Goal: Task Accomplishment & Management: Use online tool/utility

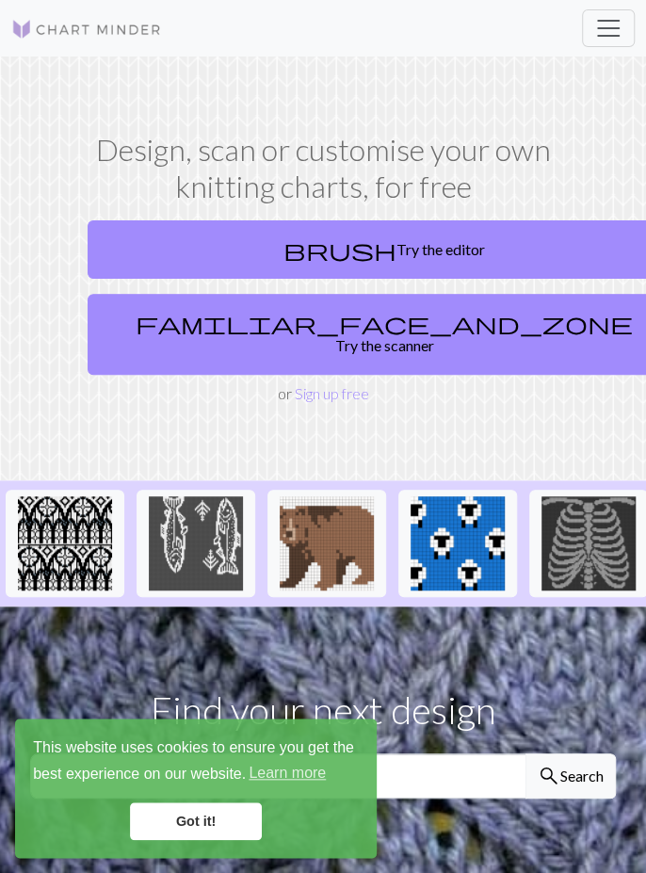
click at [473, 236] on link "brush Try the editor" at bounding box center [384, 249] width 593 height 58
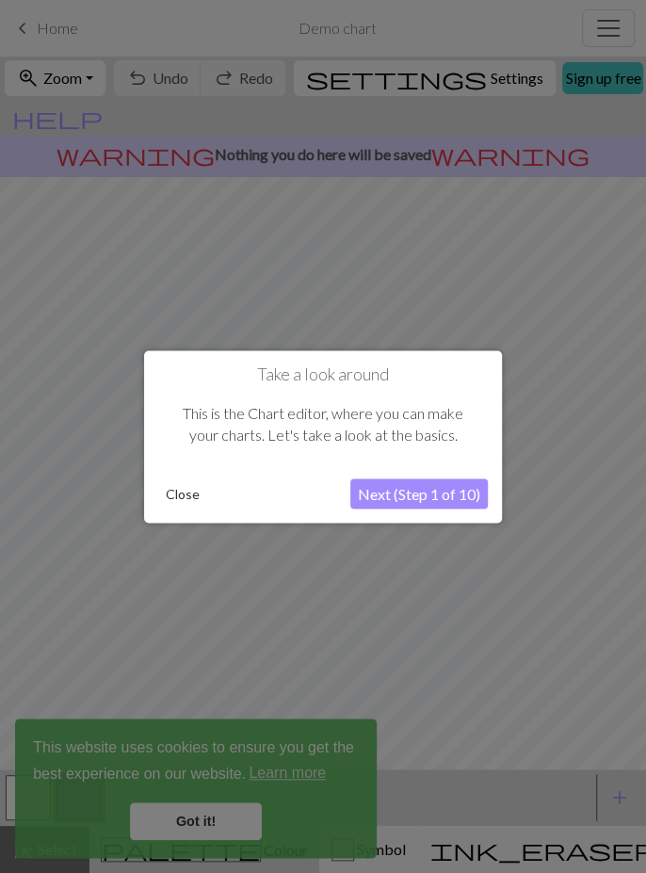
click at [182, 491] on button "Close" at bounding box center [182, 493] width 49 height 28
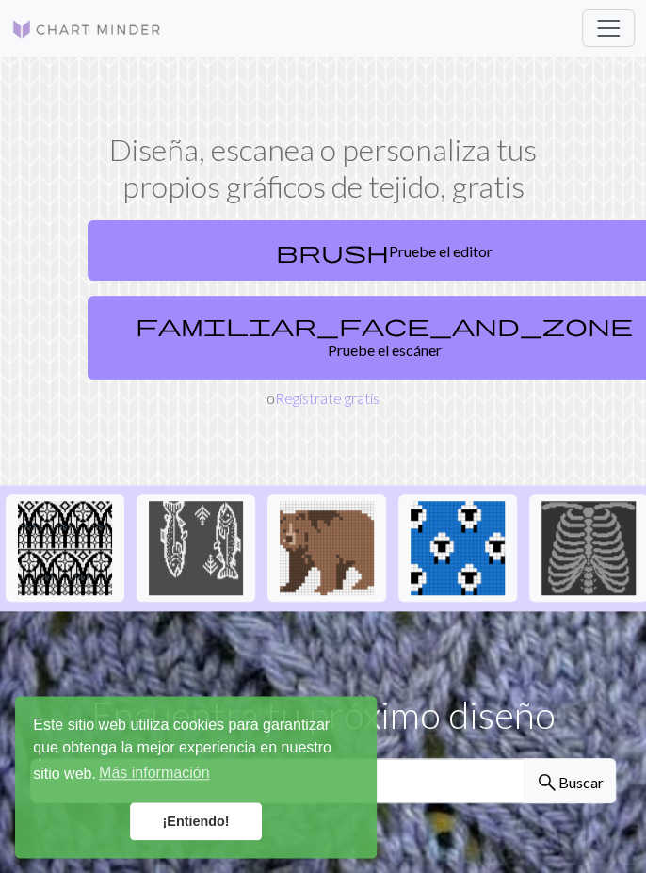
click at [222, 826] on font "¡Entiendo!" at bounding box center [195, 821] width 67 height 15
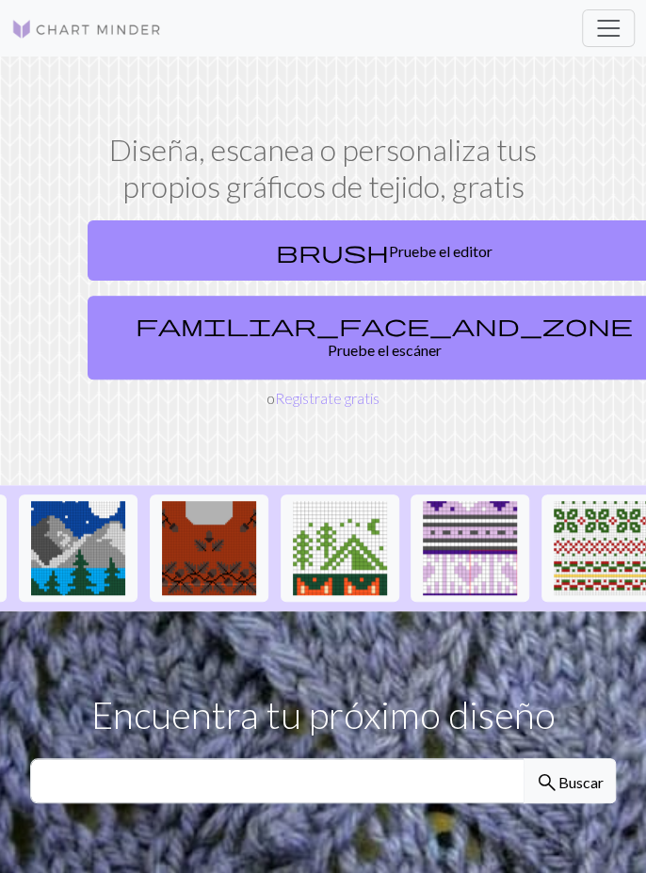
click at [342, 389] on font "Regístrate gratis" at bounding box center [327, 398] width 105 height 18
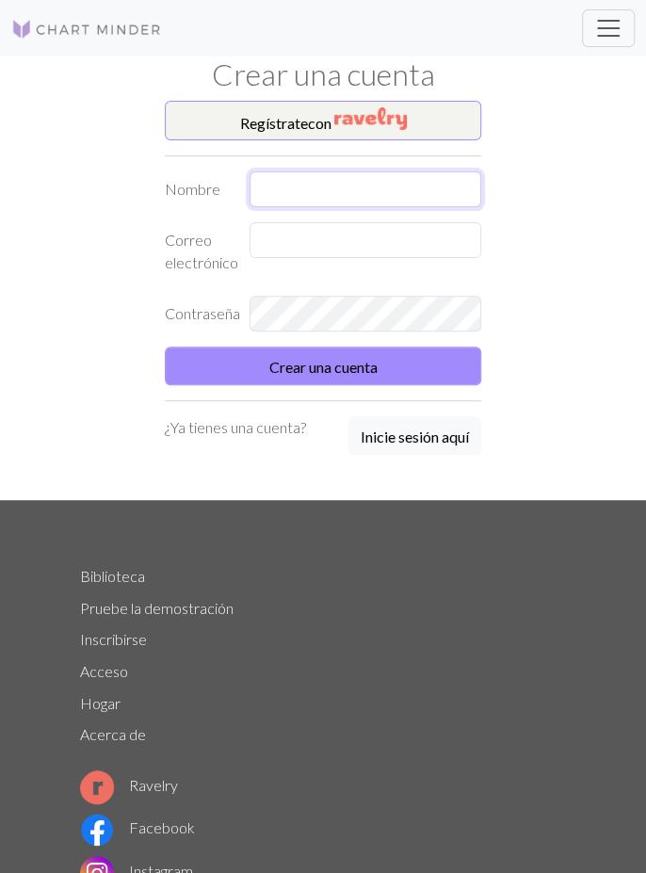
click at [416, 188] on input "text" at bounding box center [366, 189] width 232 height 36
type input "Anabel"
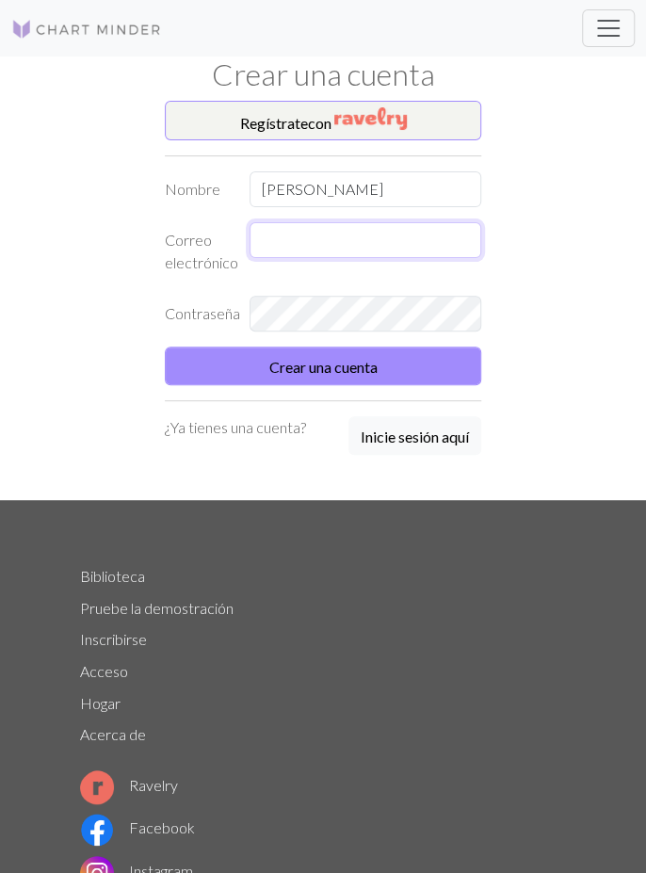
click at [411, 249] on input "text" at bounding box center [366, 240] width 232 height 36
type input "anabeldeolivera20@gmail.com"
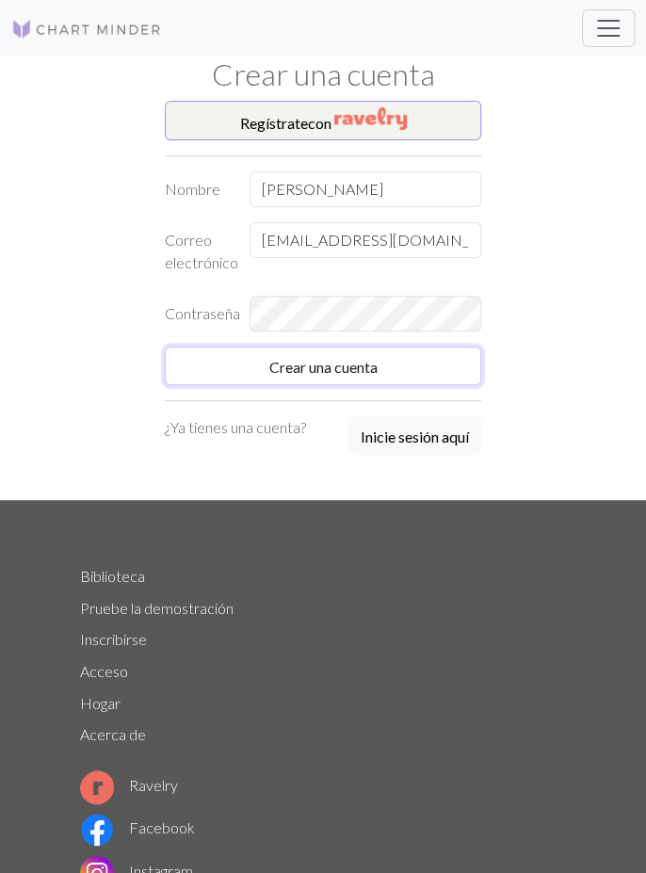
click at [449, 357] on button "Crear una cuenta" at bounding box center [323, 366] width 316 height 39
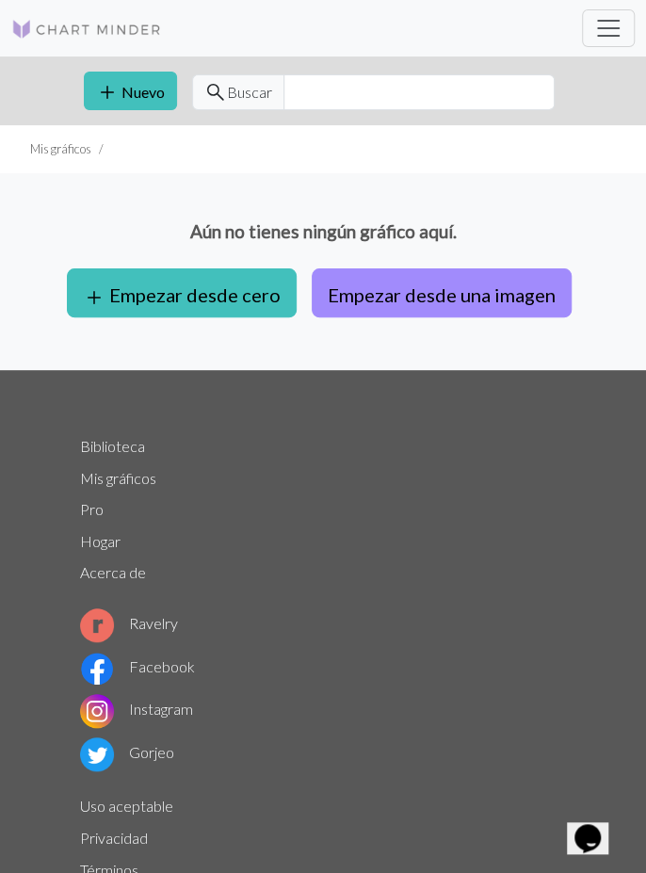
click at [507, 285] on font "Empezar desde una imagen" at bounding box center [442, 294] width 228 height 23
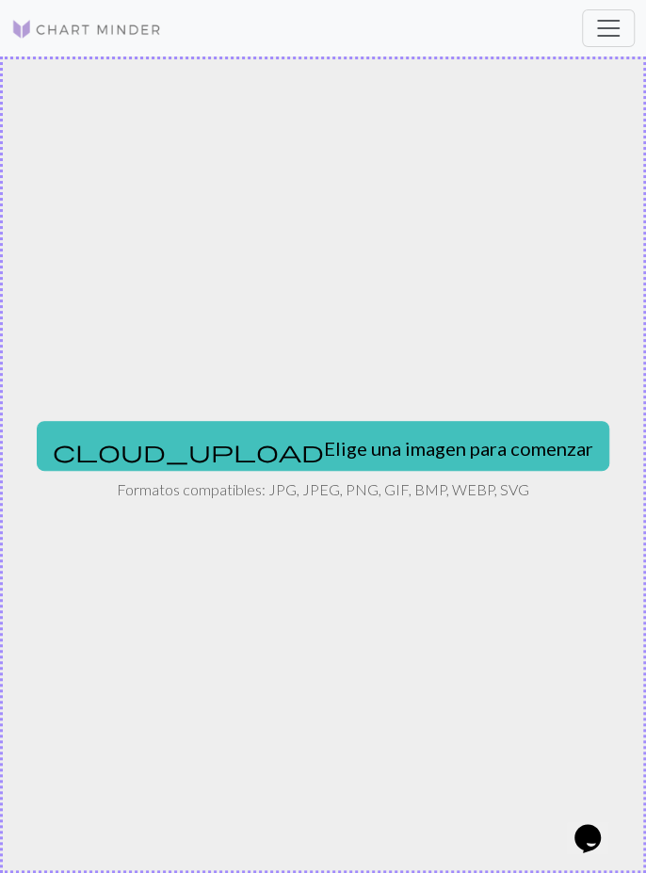
click at [429, 450] on font "Elige una imagen para comenzar" at bounding box center [458, 448] width 269 height 23
type input "C:\fakepath\1000000081.jpg"
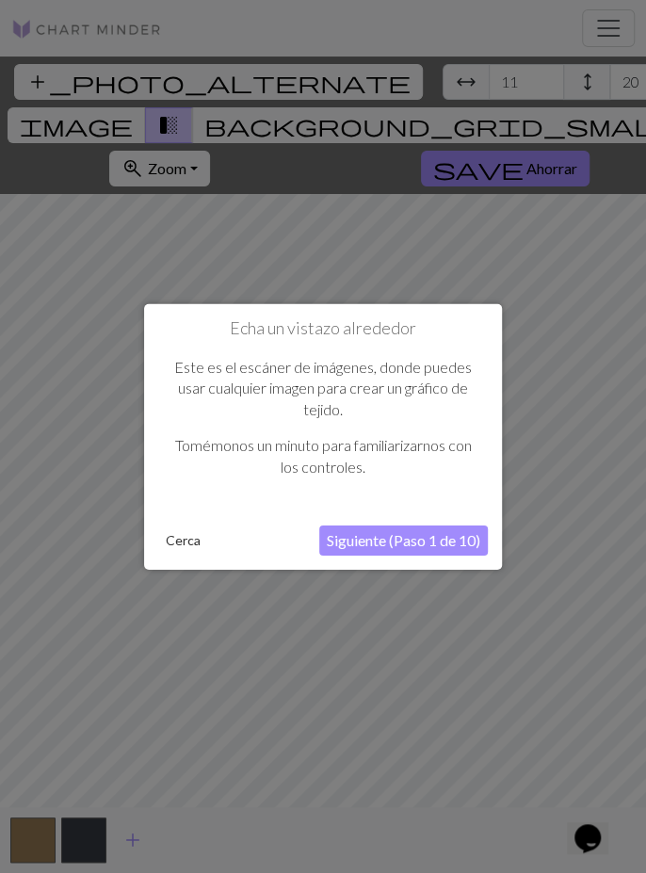
click at [460, 541] on font "Siguiente (Paso 1 de 10)" at bounding box center [403, 540] width 153 height 18
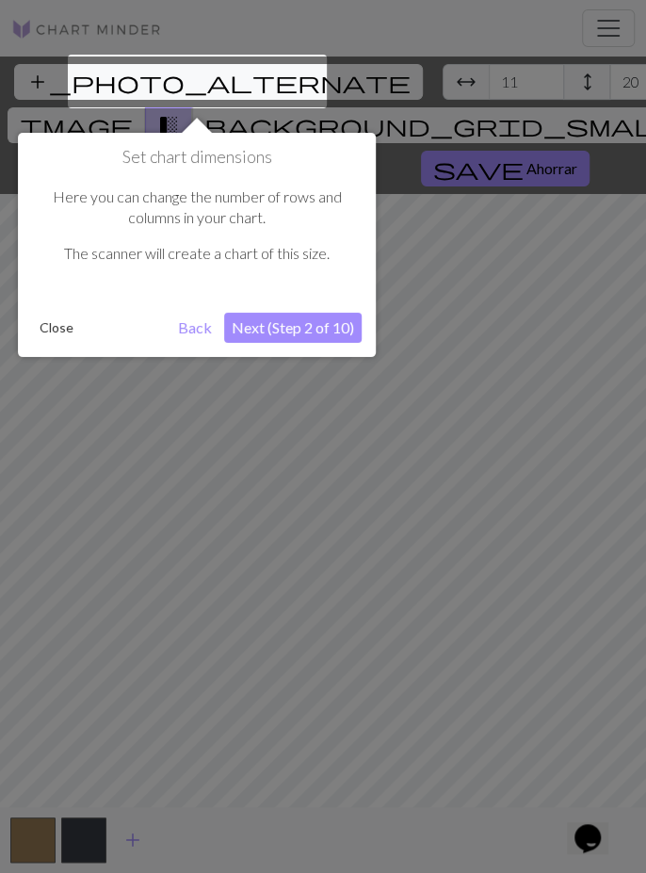
scroll to position [36, 0]
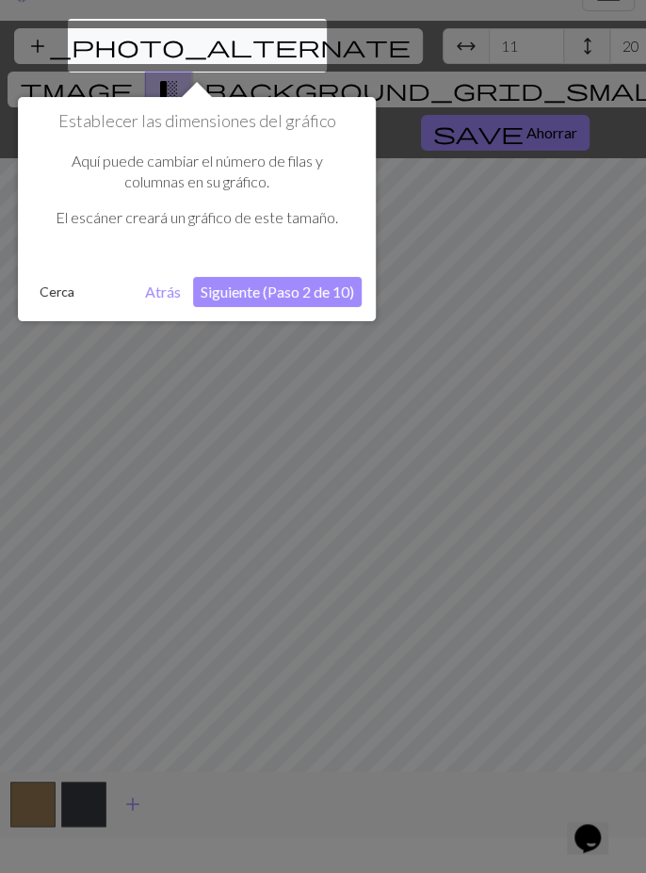
click at [330, 302] on button "Siguiente (Paso 2 de 10)" at bounding box center [277, 292] width 169 height 30
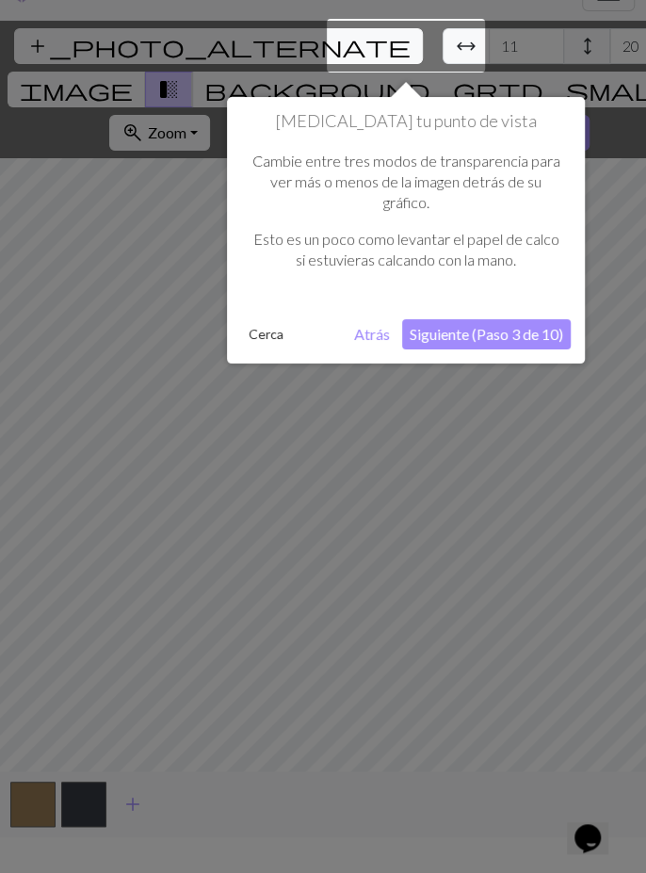
click at [537, 337] on font "Siguiente (Paso 3 de 10)" at bounding box center [486, 334] width 153 height 18
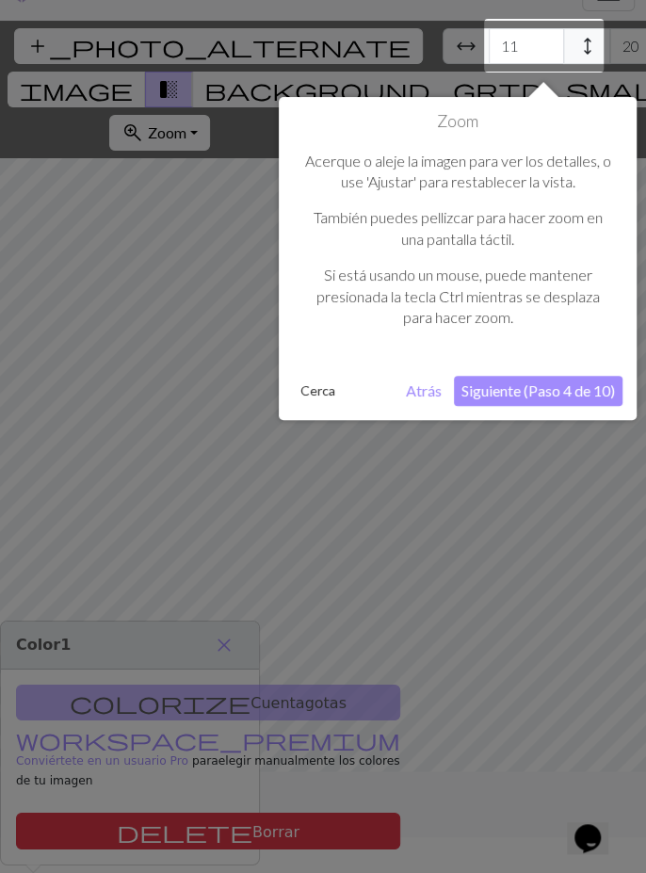
click at [564, 397] on font "Siguiente (Paso 4 de 10)" at bounding box center [537, 390] width 153 height 18
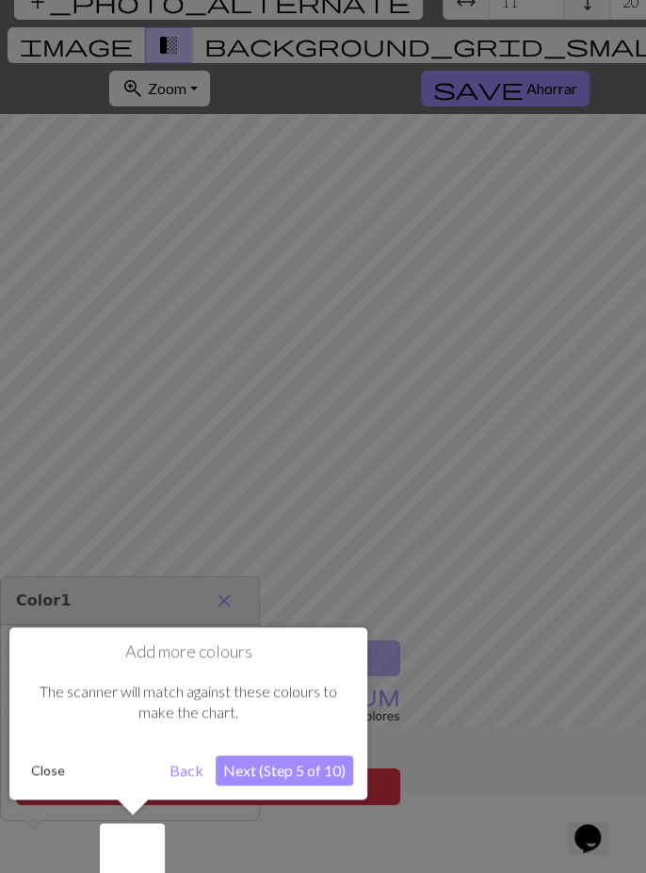
scroll to position [90, 0]
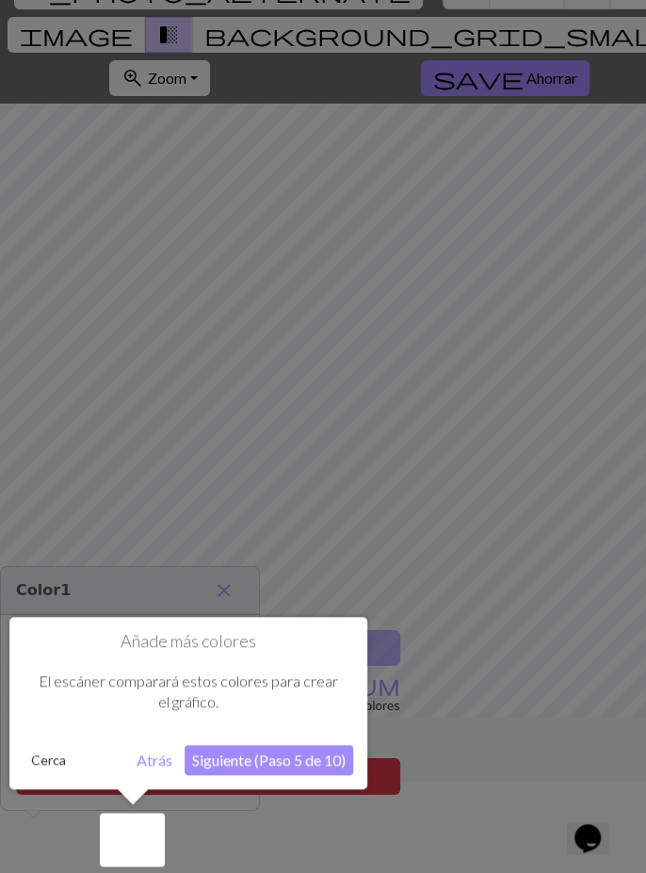
click at [327, 785] on div "Añade más colores El escáner comparará estos colores para crear el gráfico. Cer…" at bounding box center [188, 703] width 358 height 172
click at [320, 764] on font "Siguiente (Paso 5 de 10)" at bounding box center [268, 760] width 153 height 18
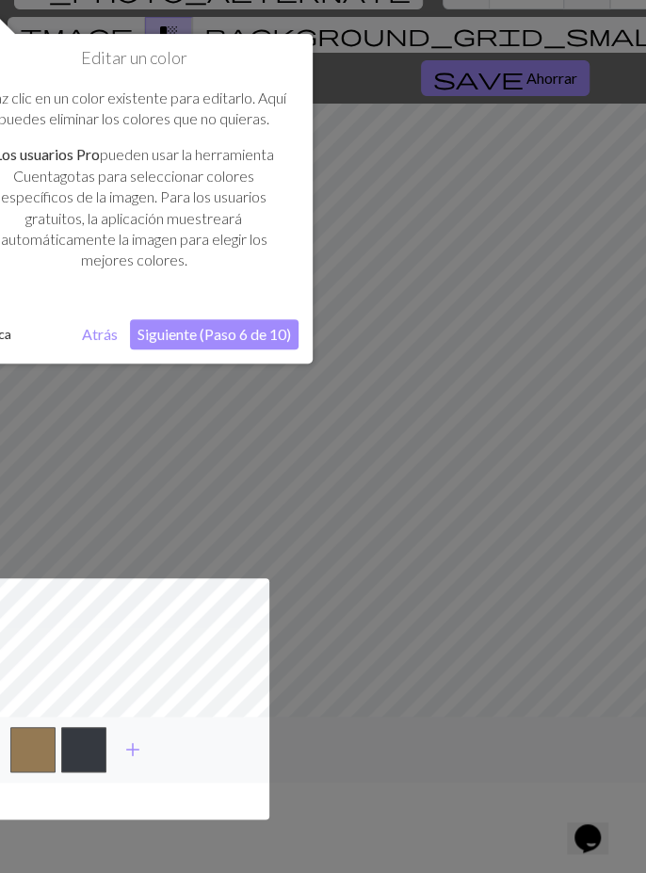
click at [278, 333] on font "Siguiente (Paso 6 de 10)" at bounding box center [213, 334] width 153 height 18
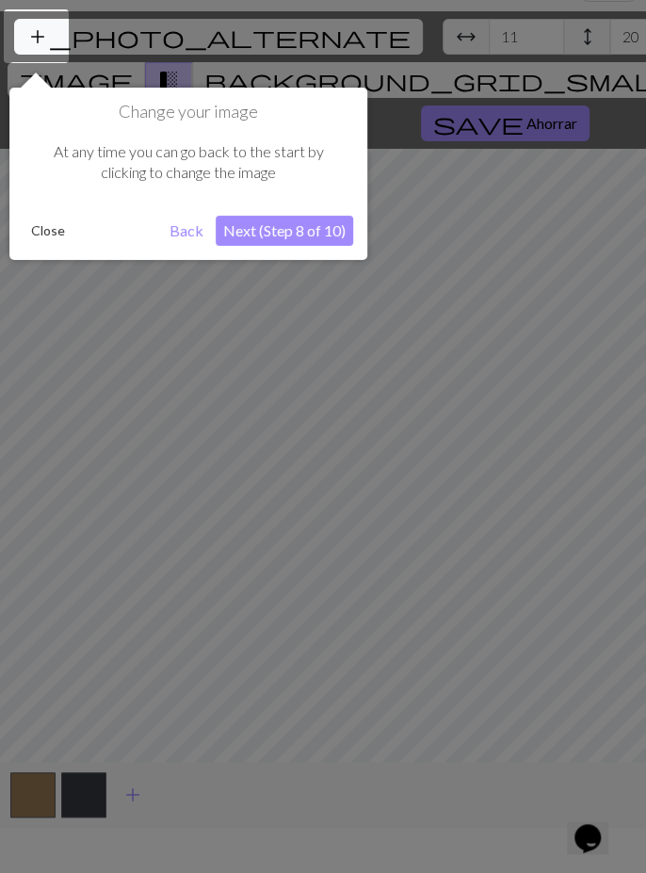
scroll to position [35, 0]
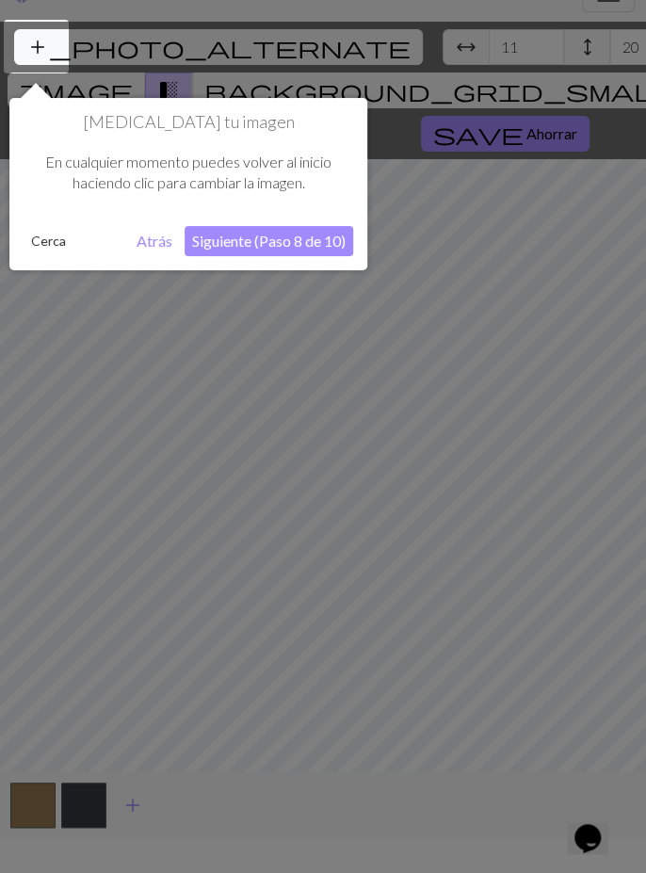
click at [347, 238] on button "Siguiente (Paso 8 de 10)" at bounding box center [269, 241] width 169 height 30
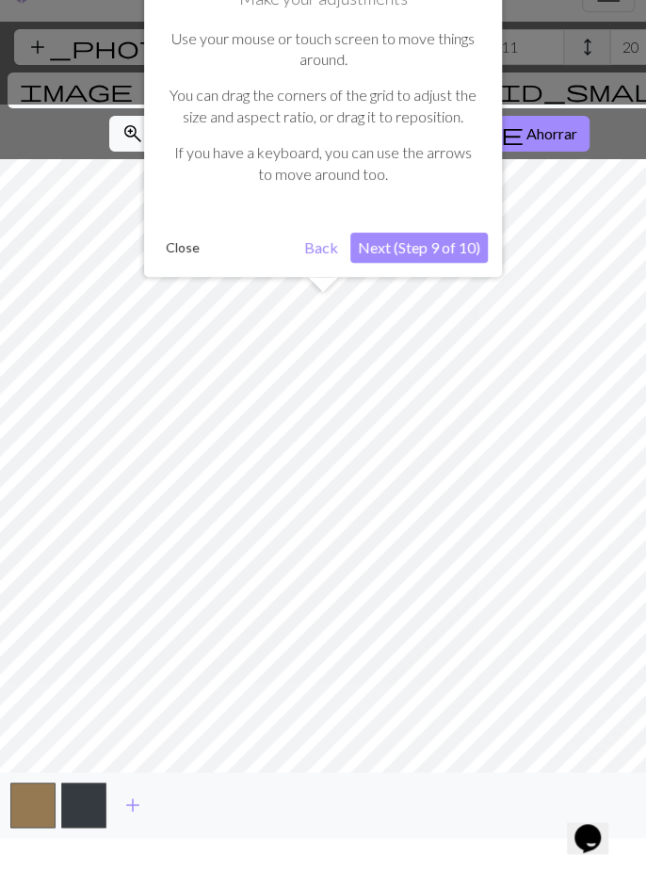
scroll to position [90, 0]
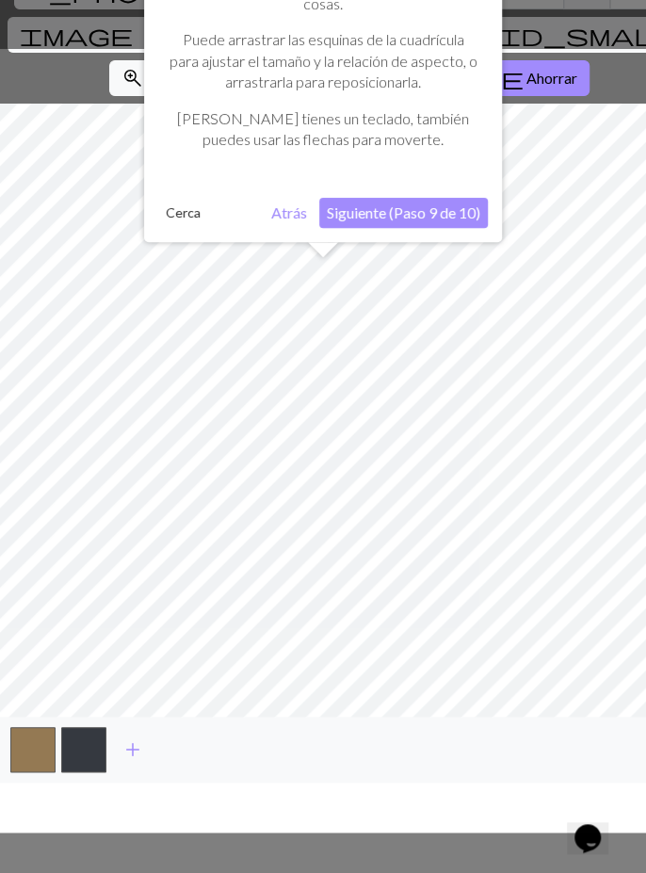
click at [454, 215] on font "Siguiente (Paso 9 de 10)" at bounding box center [403, 212] width 153 height 18
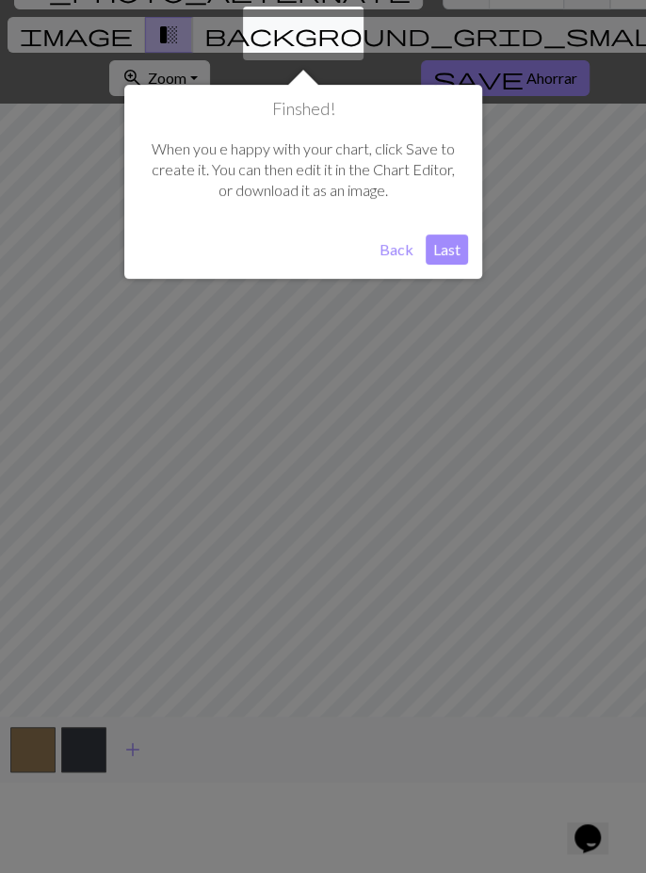
scroll to position [77, 0]
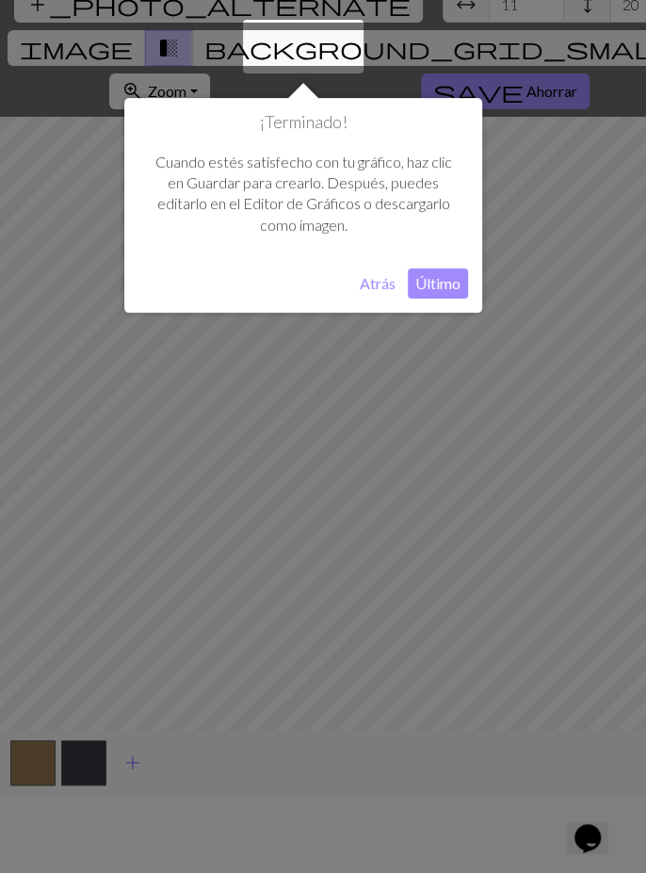
click at [444, 277] on font "Último" at bounding box center [437, 283] width 45 height 18
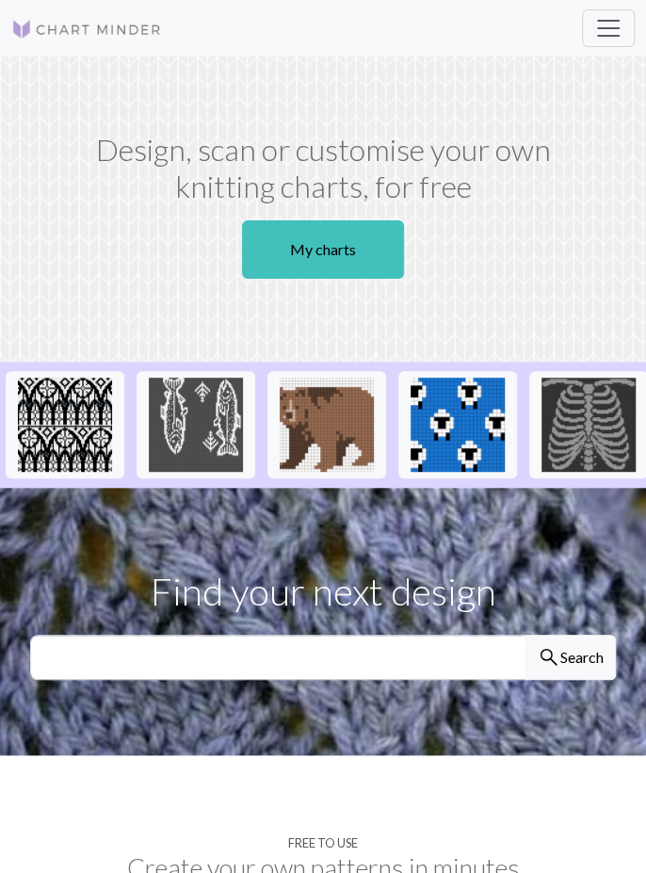
click at [382, 234] on link "My charts" at bounding box center [323, 249] width 162 height 58
click at [362, 257] on link "My charts" at bounding box center [323, 249] width 162 height 58
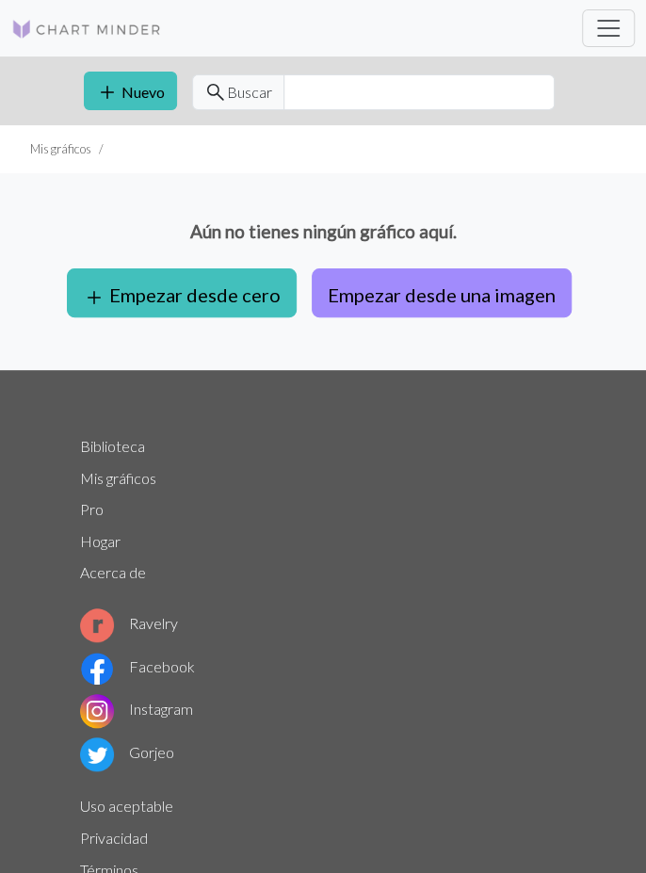
click at [246, 281] on font "Empezar desde cero" at bounding box center [194, 292] width 171 height 23
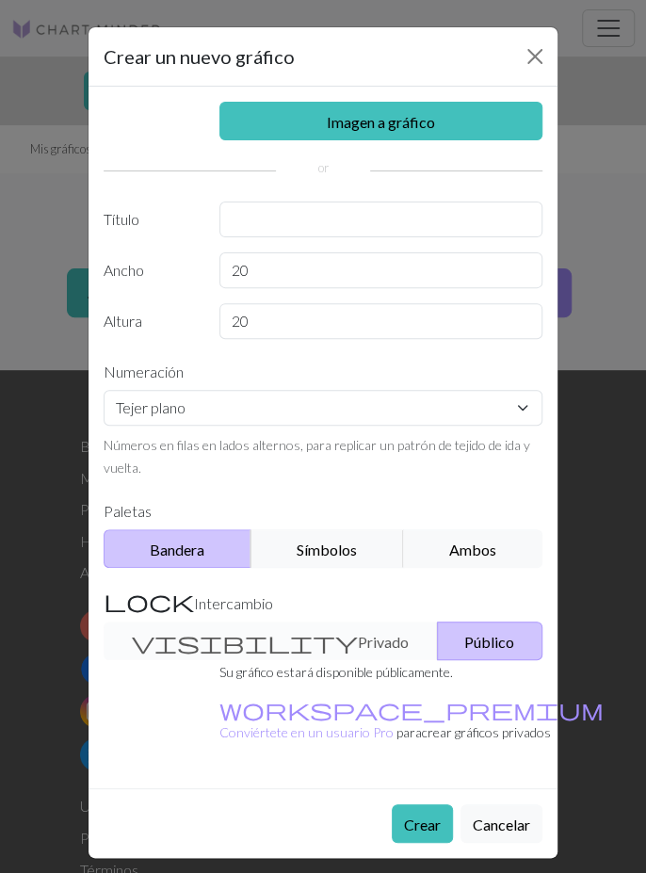
click at [611, 450] on div "Crear un nuevo gráfico Imagen a gráfico Título Ancho 20 Altura 20 Numeración Te…" at bounding box center [323, 436] width 646 height 873
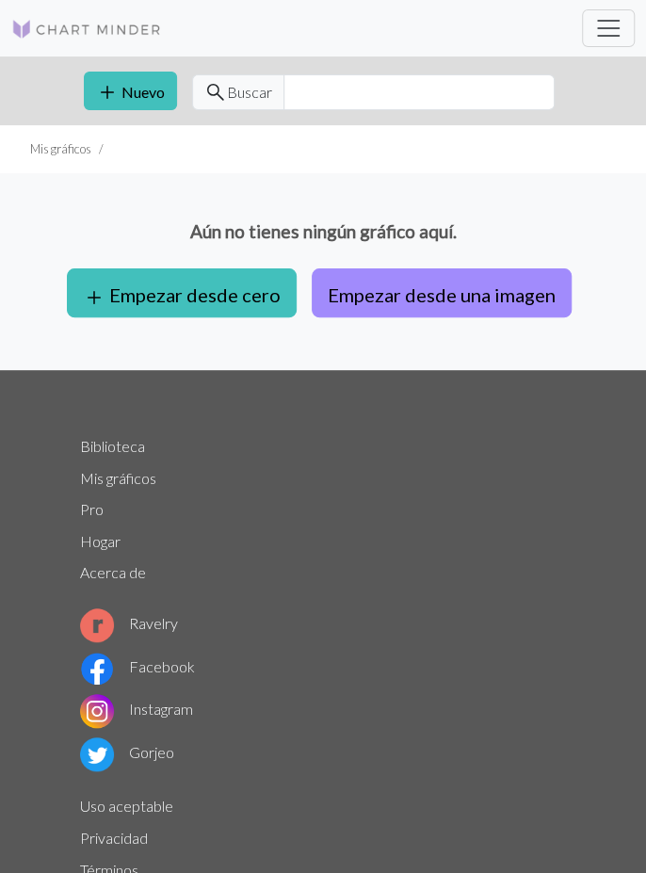
click at [491, 312] on button "Empezar desde una imagen" at bounding box center [442, 292] width 260 height 49
